Goal: Entertainment & Leisure: Consume media (video, audio)

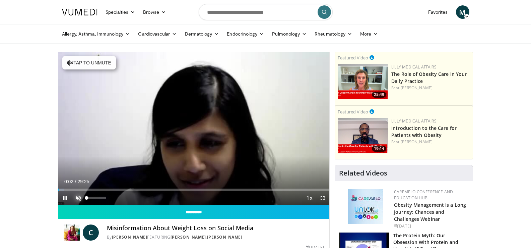
click at [80, 196] on span "Video Player" at bounding box center [78, 197] width 13 height 13
click at [322, 197] on span "Video Player" at bounding box center [322, 197] width 13 height 13
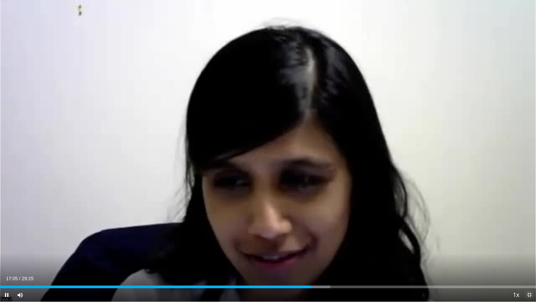
click at [528, 247] on span "Video Player" at bounding box center [529, 294] width 13 height 13
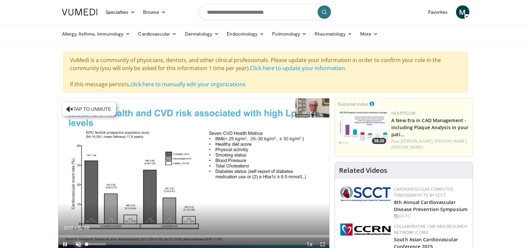
click at [78, 241] on span "Video Player" at bounding box center [78, 243] width 13 height 13
click at [321, 244] on span "Video Player" at bounding box center [322, 243] width 13 height 13
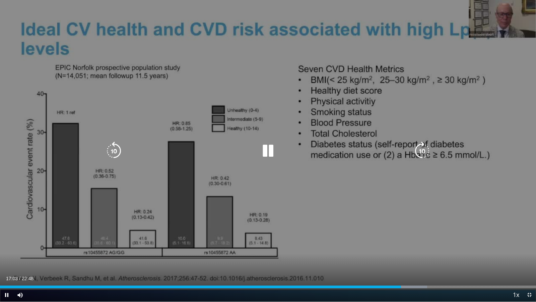
click at [269, 153] on icon "Video Player" at bounding box center [268, 150] width 19 height 19
click at [263, 158] on icon "Video Player" at bounding box center [268, 150] width 19 height 19
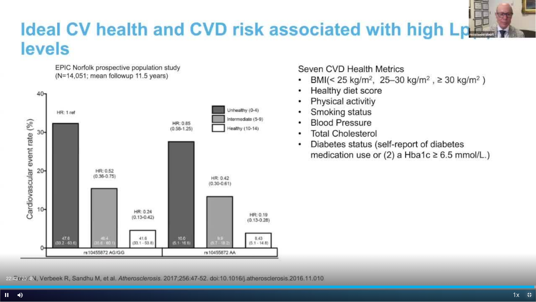
click at [531, 247] on span "Video Player" at bounding box center [529, 294] width 13 height 13
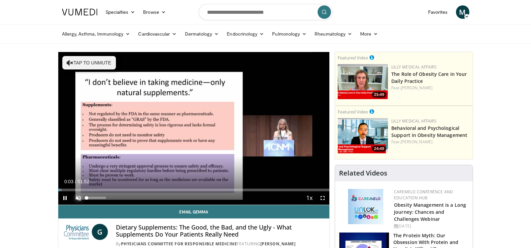
click at [75, 194] on span "Video Player" at bounding box center [78, 197] width 13 height 13
click at [325, 196] on span "Video Player" at bounding box center [322, 197] width 13 height 13
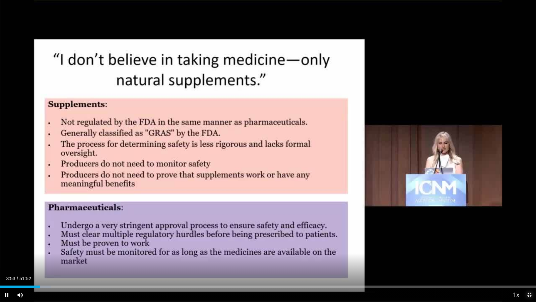
click at [530, 247] on span "Video Player" at bounding box center [529, 294] width 13 height 13
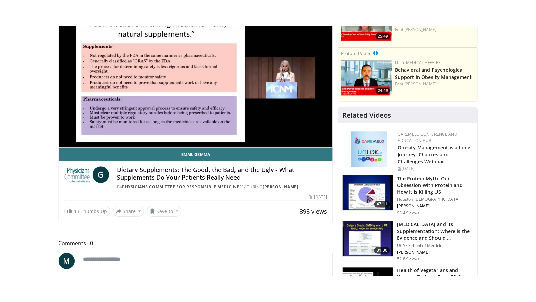
scroll to position [88, 0]
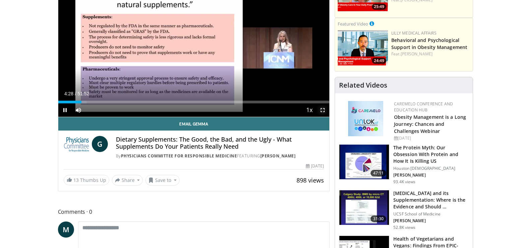
click at [323, 109] on span "Video Player" at bounding box center [322, 109] width 13 height 13
